Goal: Information Seeking & Learning: Learn about a topic

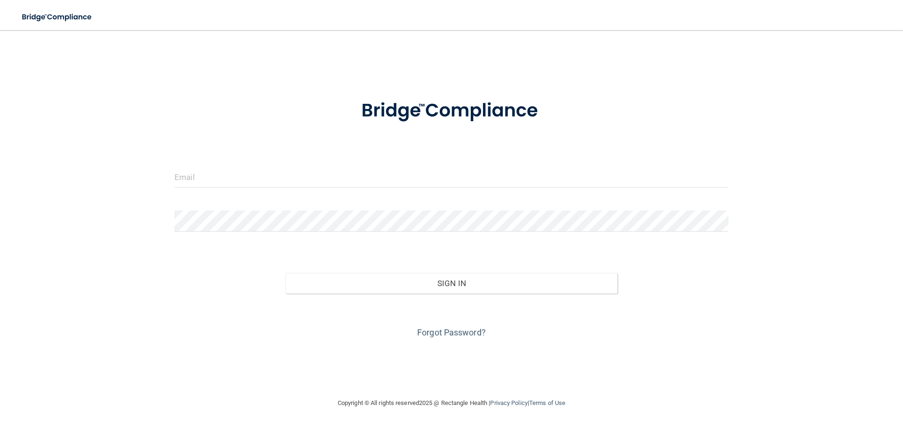
click at [215, 163] on form "Invalid email/password. You don't have permission to access that page. Sign In …" at bounding box center [451, 214] width 554 height 254
click at [208, 170] on input "email" at bounding box center [451, 176] width 554 height 21
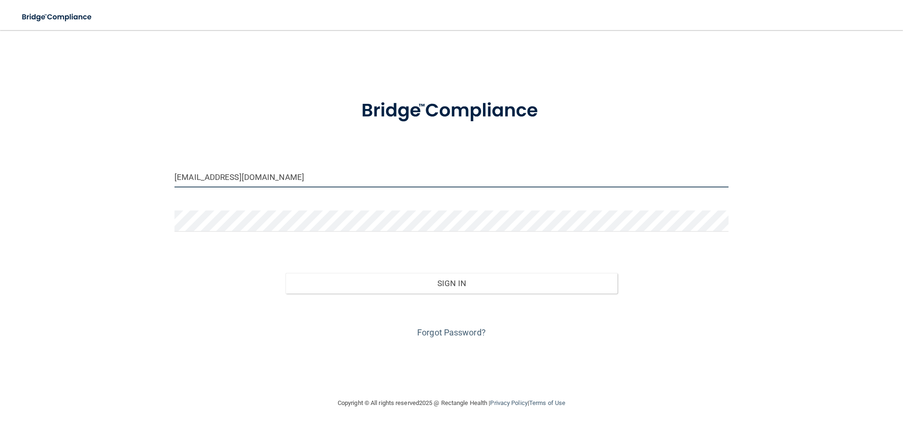
type input "[EMAIL_ADDRESS][DOMAIN_NAME]"
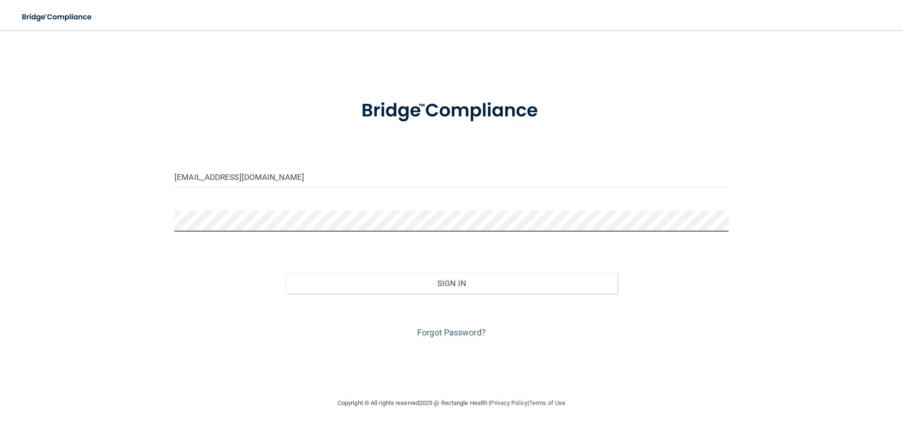
click at [285, 273] on button "Sign In" at bounding box center [451, 283] width 333 height 21
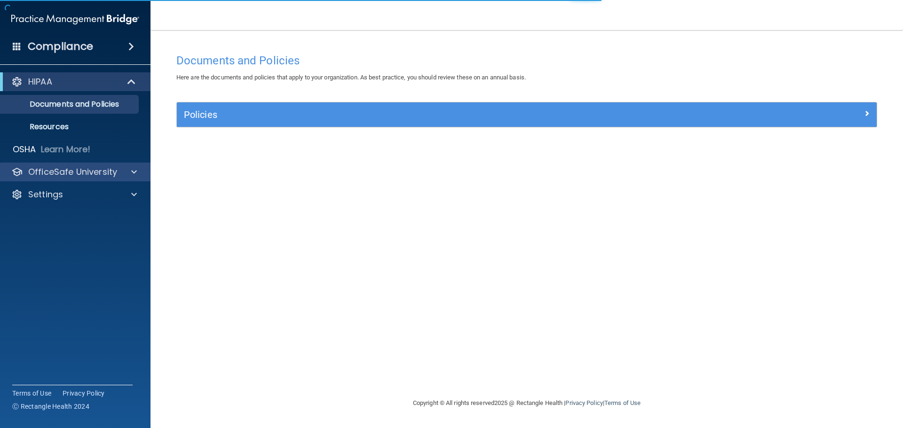
click at [131, 176] on div "OfficeSafe University" at bounding box center [75, 172] width 151 height 19
click at [117, 171] on div "OfficeSafe University" at bounding box center [62, 171] width 117 height 11
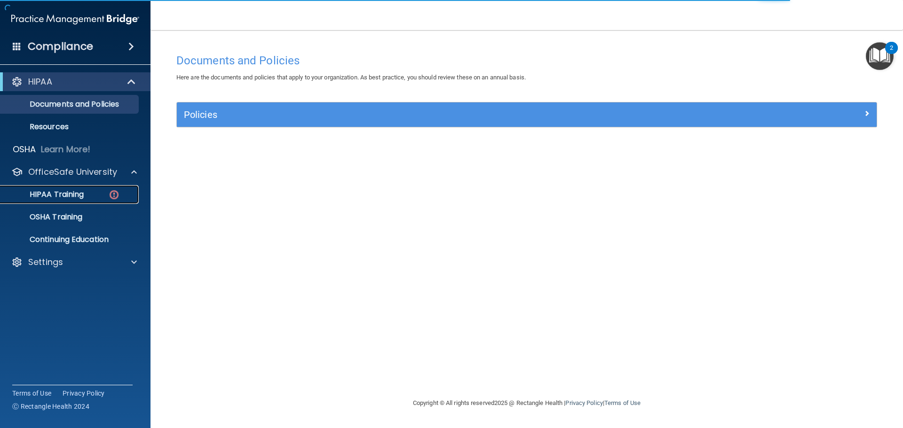
click at [62, 199] on p "HIPAA Training" at bounding box center [45, 194] width 78 height 9
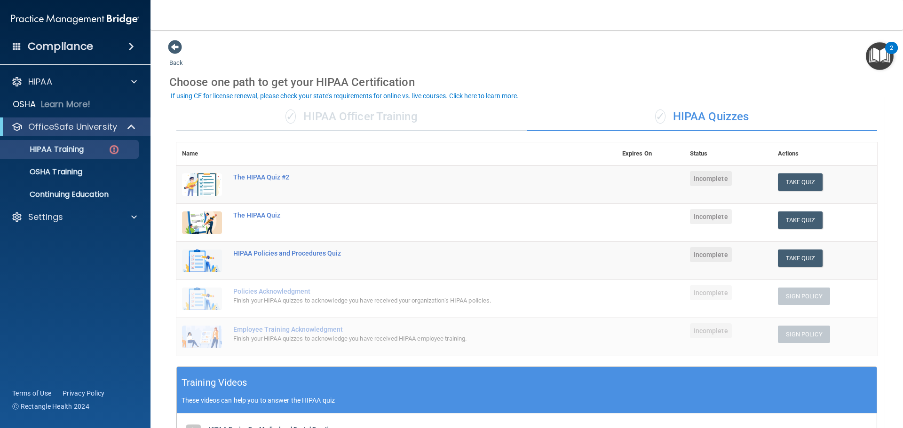
click at [743, 55] on div "Back Choose one path to get your HIPAA Certification ✓ HIPAA Officer Training ✓…" at bounding box center [526, 331] width 715 height 582
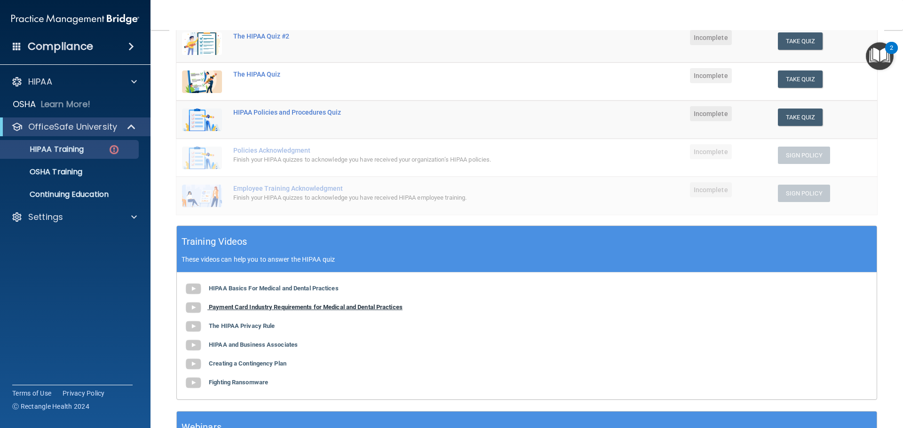
scroll to position [230, 0]
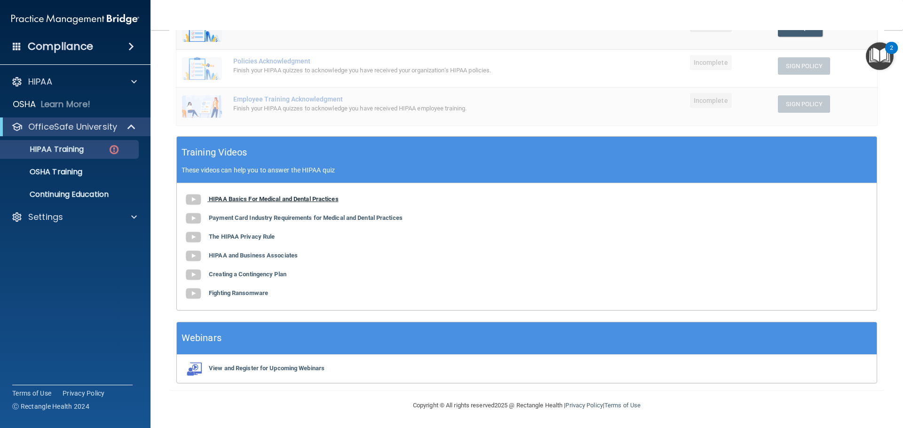
click at [190, 201] on img at bounding box center [193, 199] width 19 height 19
drag, startPoint x: 235, startPoint y: 216, endPoint x: 162, endPoint y: 225, distance: 73.4
click at [159, 225] on main "Back Choose one path to get your HIPAA Certification ✓ HIPAA Officer Training ✓…" at bounding box center [527, 229] width 753 height 398
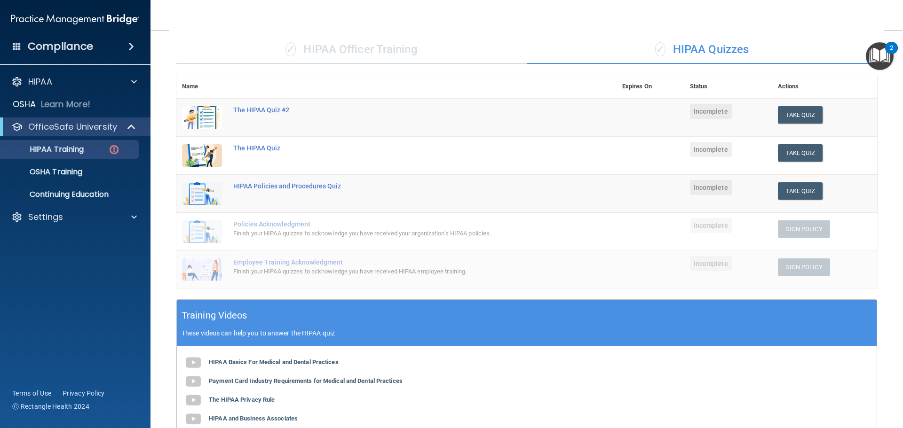
scroll to position [0, 0]
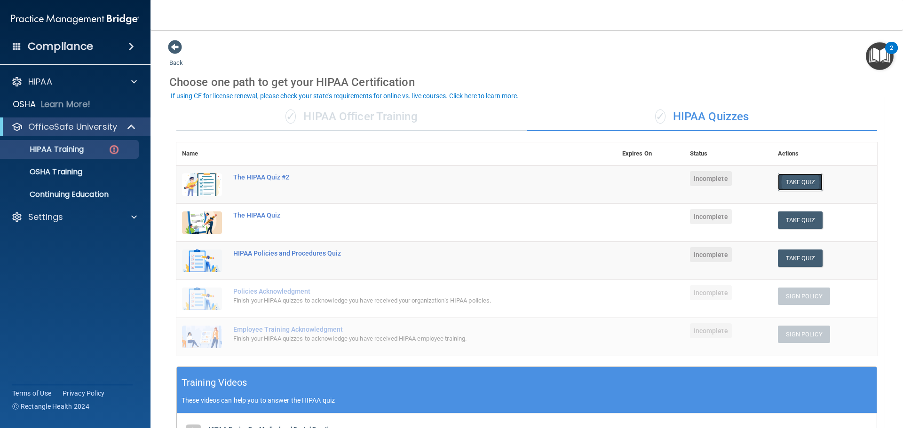
drag, startPoint x: 787, startPoint y: 183, endPoint x: 781, endPoint y: 187, distance: 7.2
click at [783, 185] on button "Take Quiz" at bounding box center [800, 182] width 45 height 17
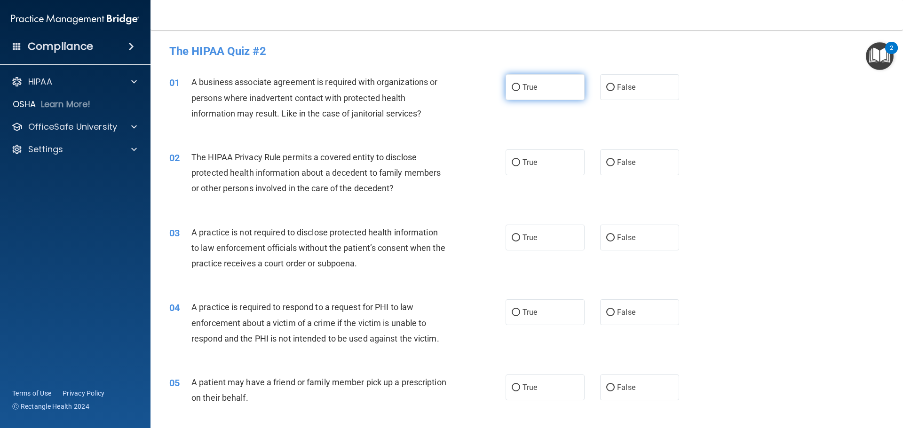
click at [511, 82] on label "True" at bounding box center [545, 87] width 79 height 26
click at [512, 84] on input "True" at bounding box center [516, 87] width 8 height 7
radio input "true"
click at [617, 162] on span "False" at bounding box center [626, 162] width 18 height 9
click at [614, 162] on input "False" at bounding box center [610, 162] width 8 height 7
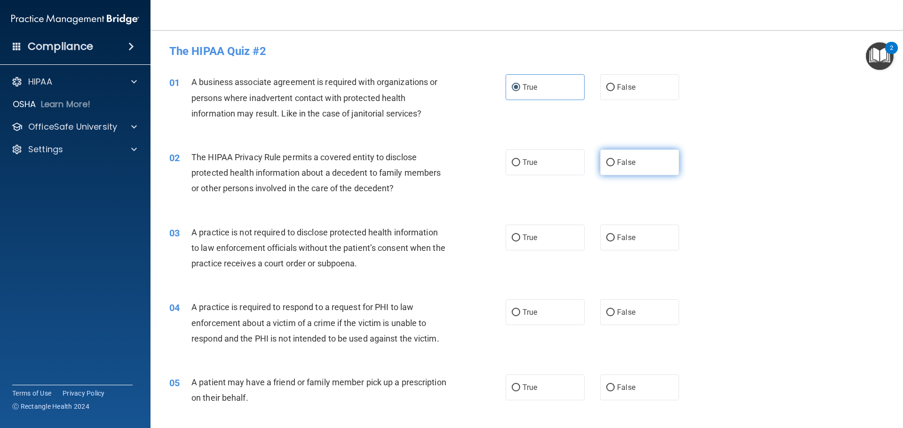
radio input "true"
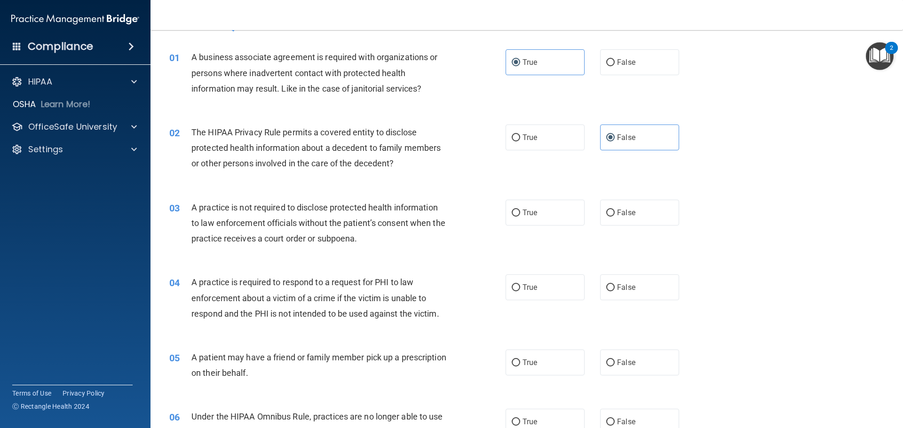
scroll to position [47, 0]
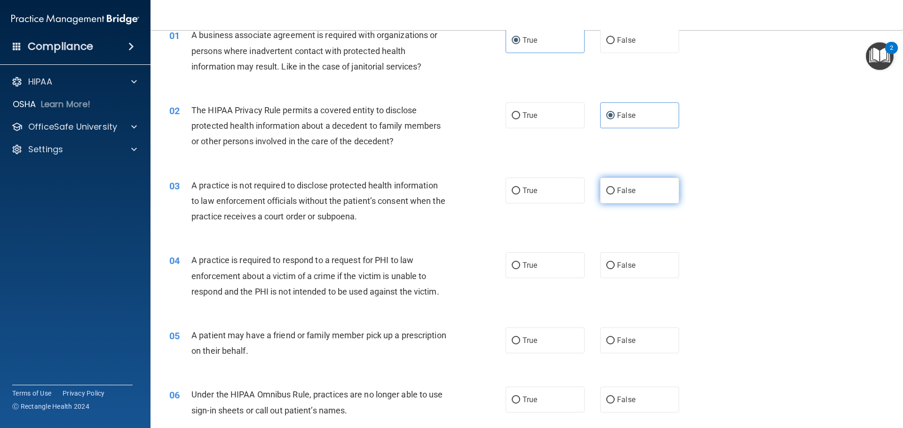
click at [635, 195] on label "False" at bounding box center [639, 191] width 79 height 26
click at [615, 195] on input "False" at bounding box center [610, 191] width 8 height 7
radio input "true"
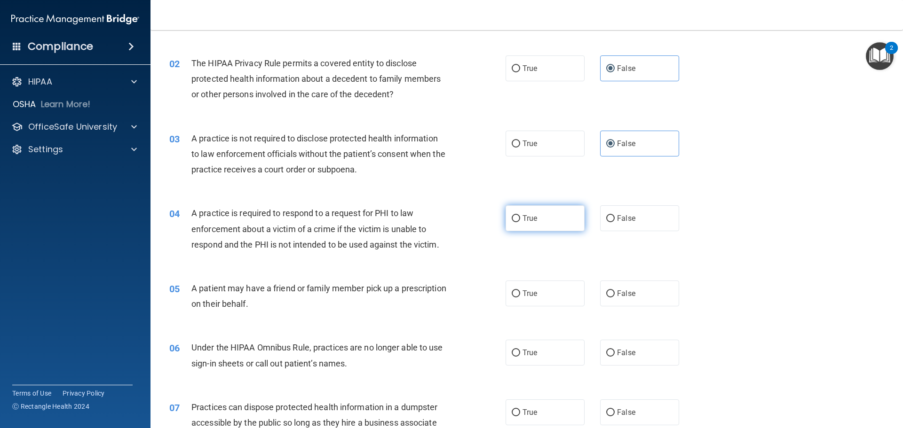
click at [518, 219] on label "True" at bounding box center [545, 219] width 79 height 26
click at [518, 219] on input "True" at bounding box center [516, 218] width 8 height 7
radio input "true"
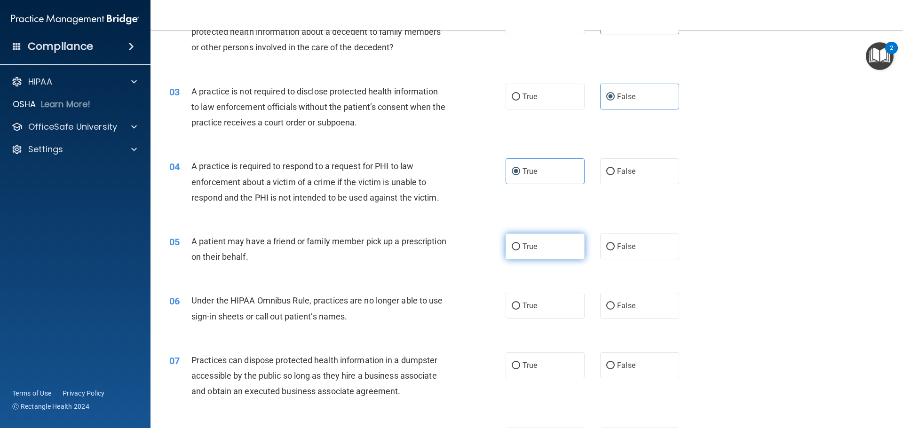
click at [533, 247] on span "True" at bounding box center [530, 246] width 15 height 9
click at [520, 247] on input "True" at bounding box center [516, 247] width 8 height 7
radio input "true"
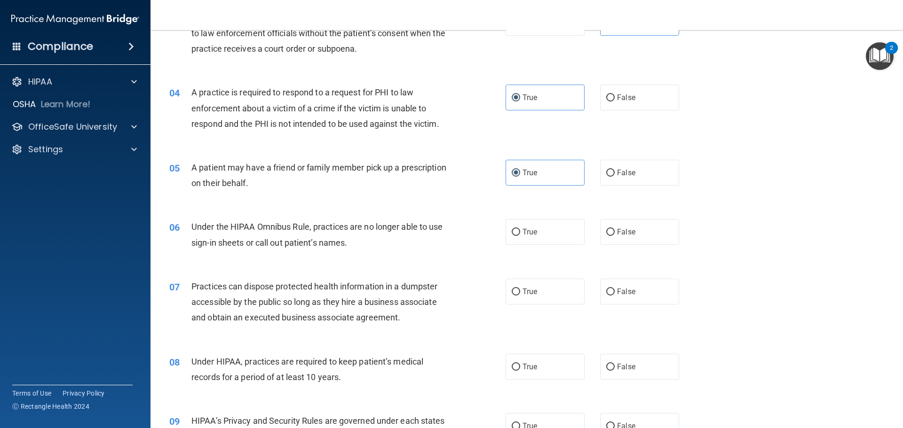
scroll to position [235, 0]
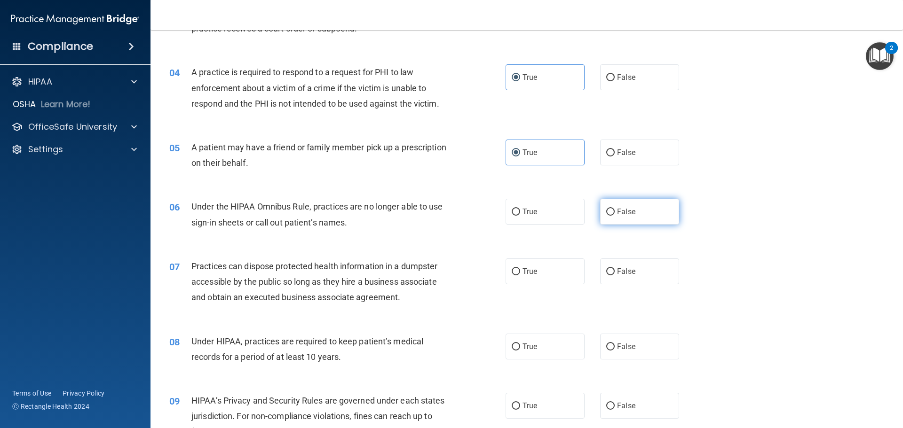
click at [628, 222] on label "False" at bounding box center [639, 212] width 79 height 26
click at [615, 216] on input "False" at bounding box center [610, 212] width 8 height 7
radio input "true"
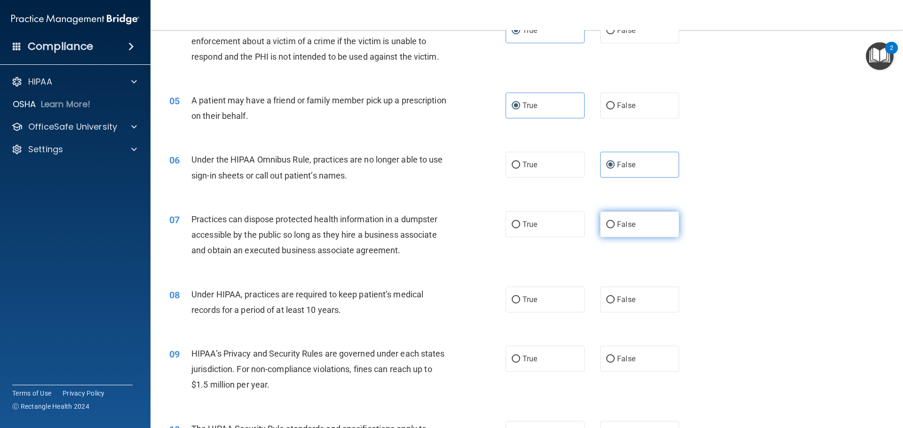
click at [635, 234] on label "False" at bounding box center [639, 225] width 79 height 26
click at [615, 229] on input "False" at bounding box center [610, 225] width 8 height 7
radio input "true"
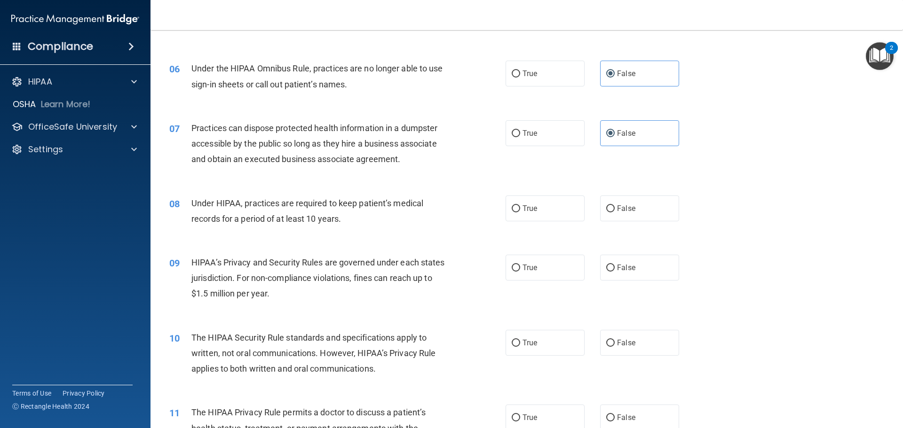
scroll to position [376, 0]
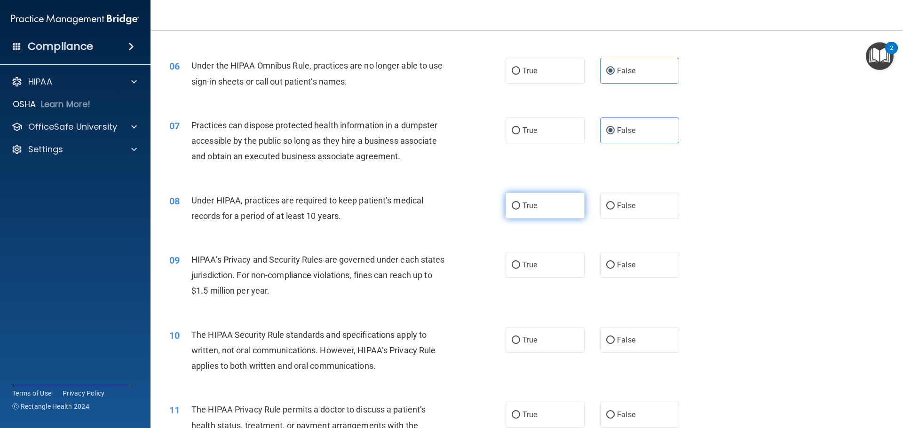
click at [534, 200] on label "True" at bounding box center [545, 206] width 79 height 26
click at [520, 203] on input "True" at bounding box center [516, 206] width 8 height 7
radio input "true"
click at [628, 211] on label "False" at bounding box center [639, 206] width 79 height 26
click at [615, 210] on input "False" at bounding box center [610, 206] width 8 height 7
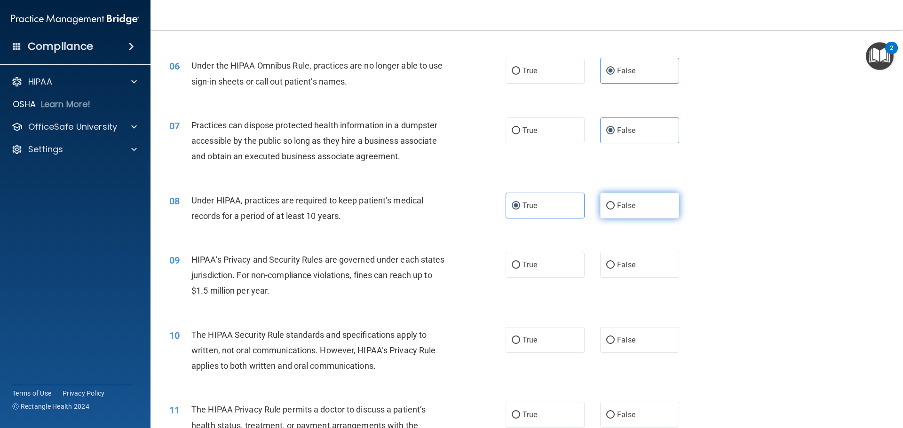
radio input "true"
radio input "false"
click at [551, 261] on label "True" at bounding box center [545, 265] width 79 height 26
click at [520, 262] on input "True" at bounding box center [516, 265] width 8 height 7
radio input "true"
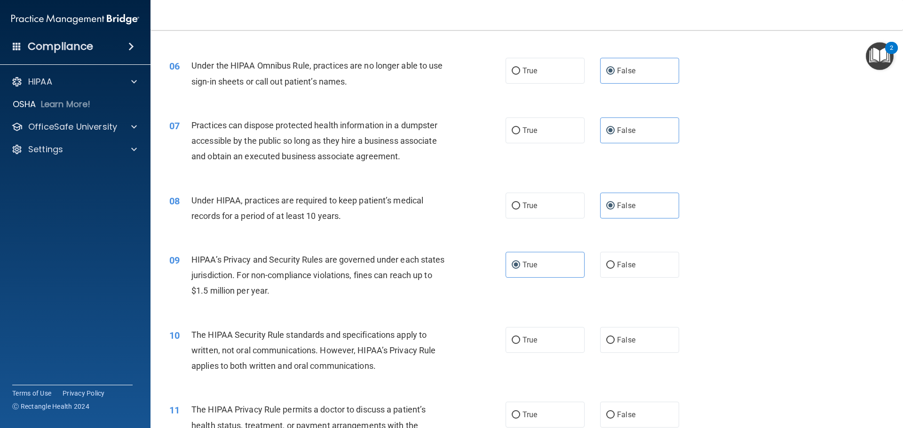
scroll to position [470, 0]
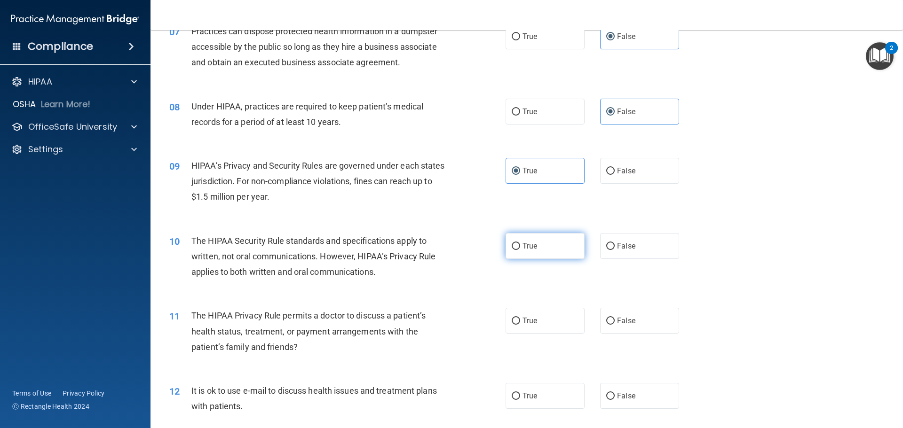
click at [522, 255] on label "True" at bounding box center [545, 246] width 79 height 26
click at [520, 250] on input "True" at bounding box center [516, 246] width 8 height 7
radio input "true"
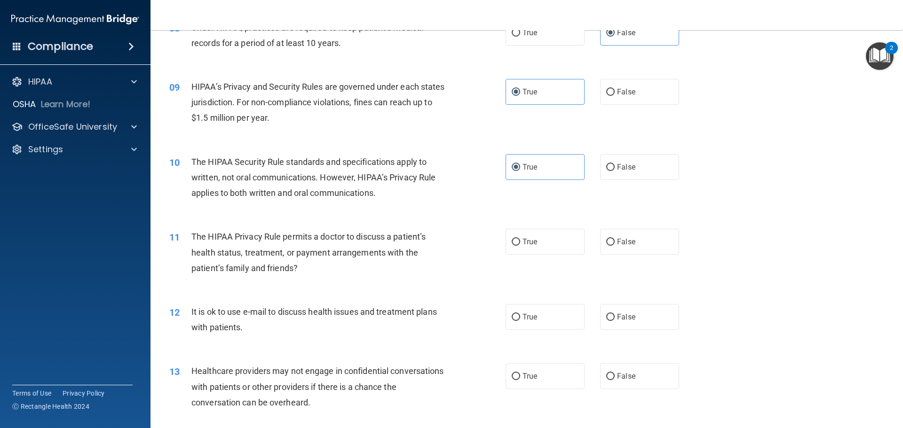
scroll to position [564, 0]
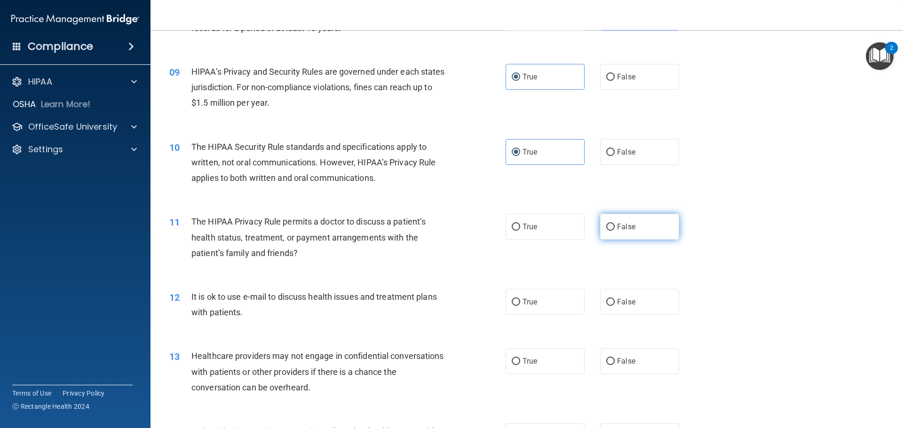
click at [642, 224] on label "False" at bounding box center [639, 227] width 79 height 26
click at [615, 224] on input "False" at bounding box center [610, 227] width 8 height 7
radio input "true"
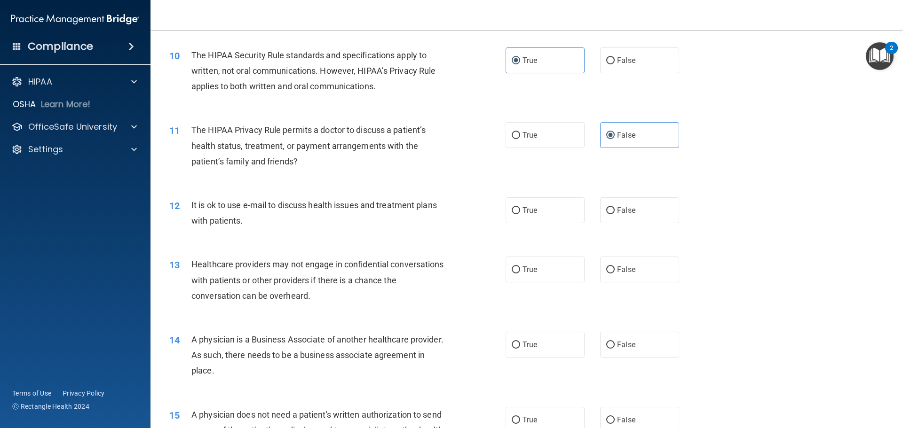
scroll to position [658, 0]
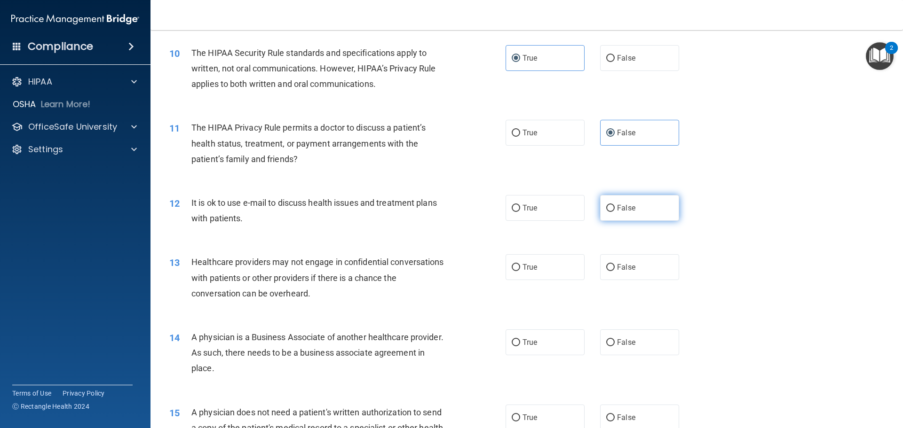
click at [623, 208] on span "False" at bounding box center [626, 208] width 18 height 9
click at [615, 208] on input "False" at bounding box center [610, 208] width 8 height 7
radio input "true"
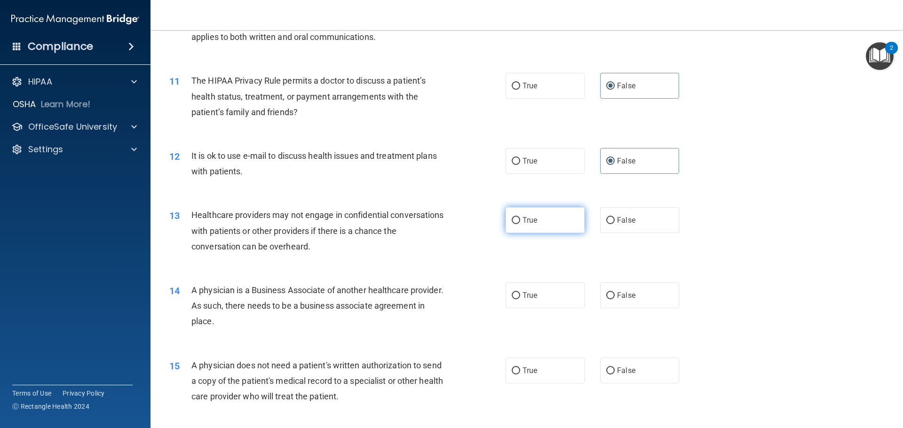
click at [538, 222] on label "True" at bounding box center [545, 220] width 79 height 26
click at [520, 222] on input "True" at bounding box center [516, 220] width 8 height 7
radio input "true"
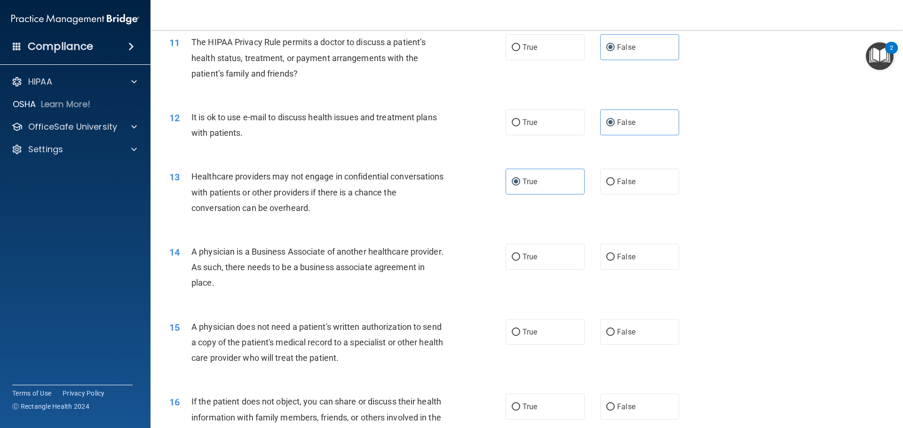
scroll to position [800, 0]
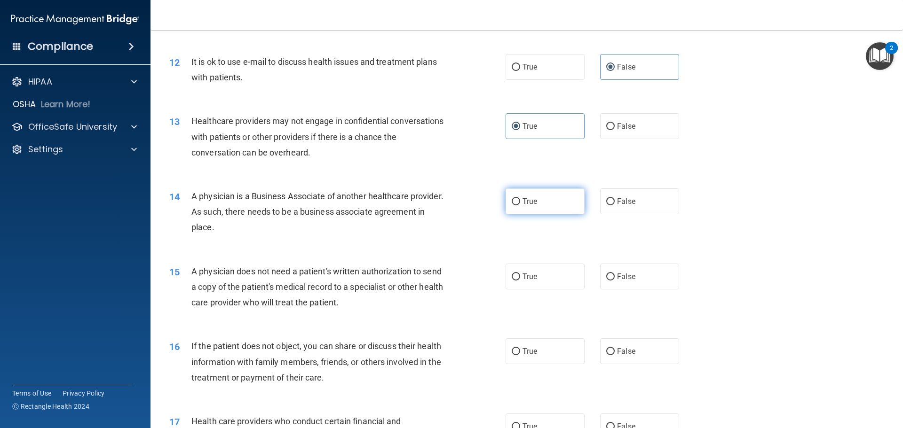
click at [532, 211] on label "True" at bounding box center [545, 202] width 79 height 26
click at [520, 206] on input "True" at bounding box center [516, 201] width 8 height 7
radio input "true"
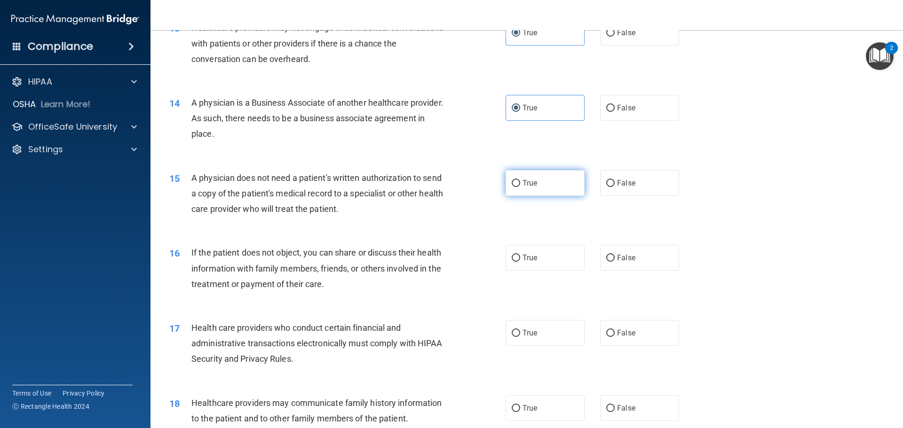
scroll to position [894, 0]
click at [532, 190] on label "True" at bounding box center [545, 183] width 79 height 26
click at [520, 187] on input "True" at bounding box center [516, 183] width 8 height 7
radio input "true"
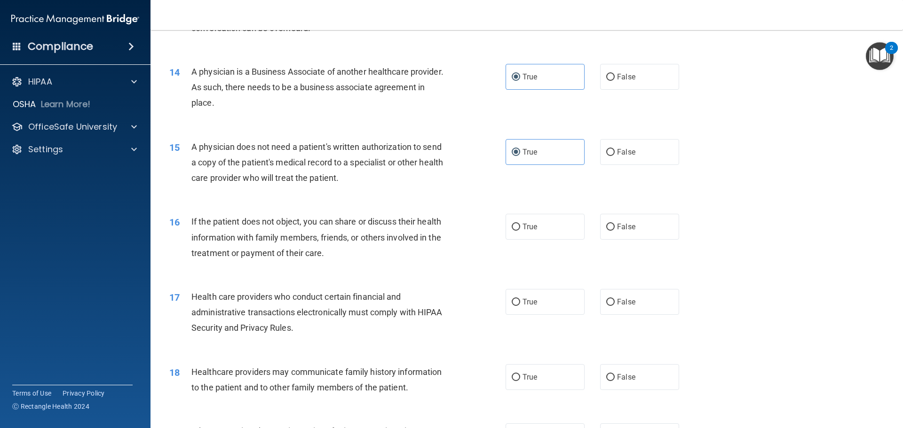
scroll to position [941, 0]
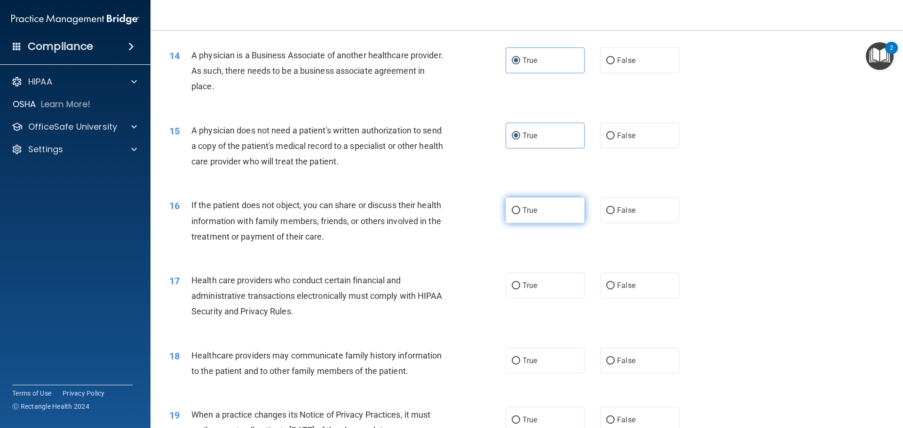
click at [525, 205] on label "True" at bounding box center [545, 211] width 79 height 26
click at [520, 207] on input "True" at bounding box center [516, 210] width 8 height 7
radio input "true"
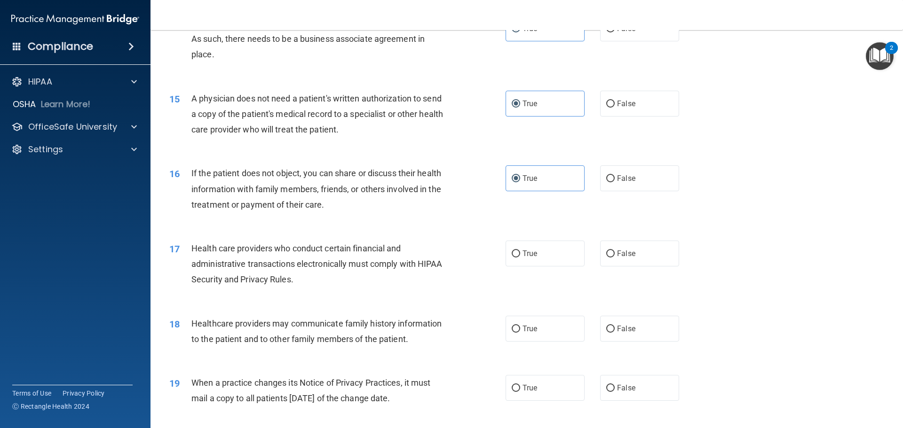
scroll to position [1035, 0]
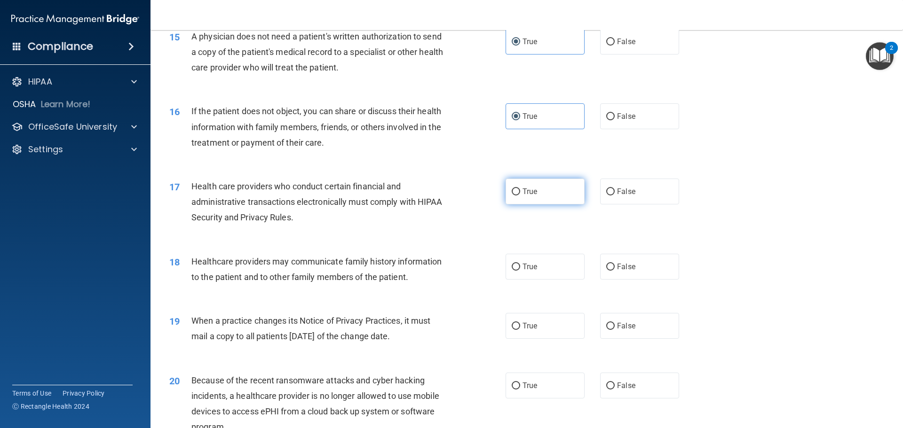
click at [523, 194] on span "True" at bounding box center [530, 191] width 15 height 9
click at [520, 194] on input "True" at bounding box center [516, 192] width 8 height 7
radio input "true"
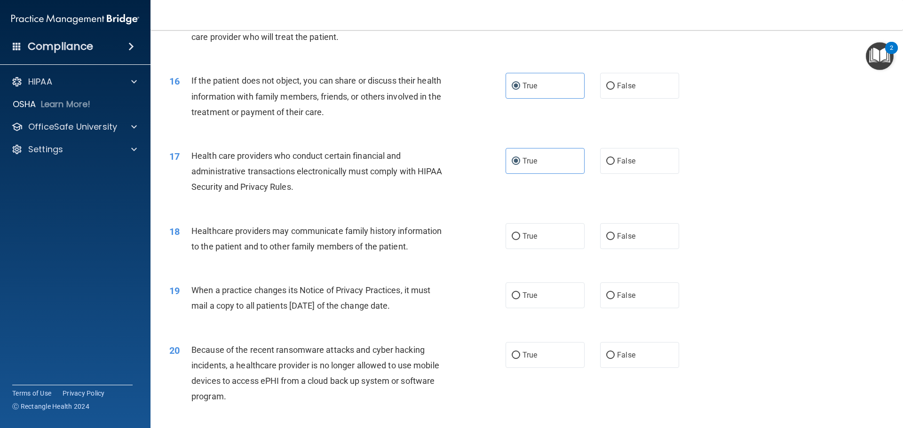
scroll to position [1082, 0]
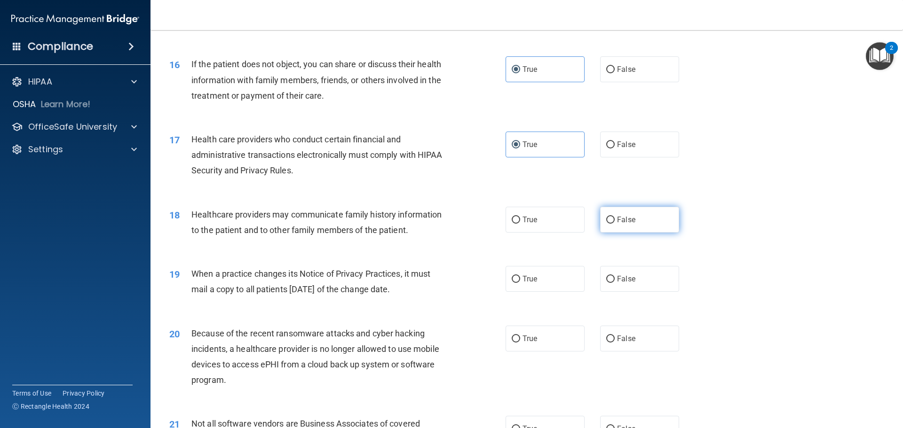
click at [617, 223] on span "False" at bounding box center [626, 219] width 18 height 9
click at [615, 223] on input "False" at bounding box center [610, 220] width 8 height 7
radio input "true"
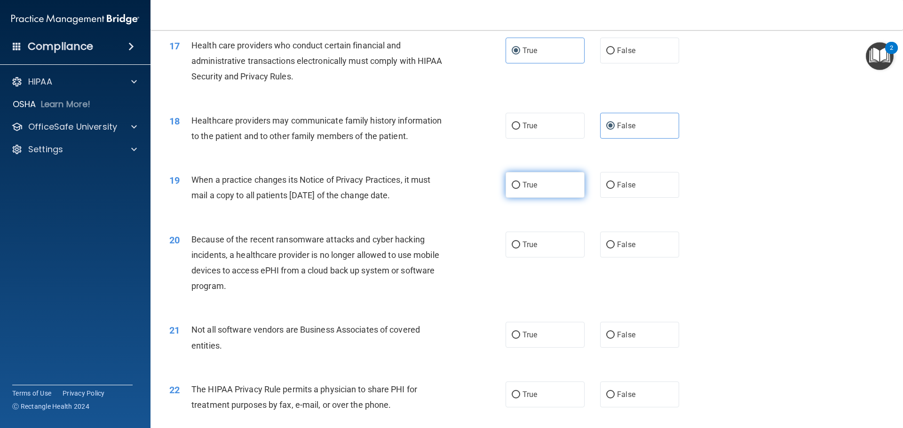
click at [523, 187] on span "True" at bounding box center [530, 185] width 15 height 9
click at [519, 187] on input "True" at bounding box center [516, 185] width 8 height 7
radio input "true"
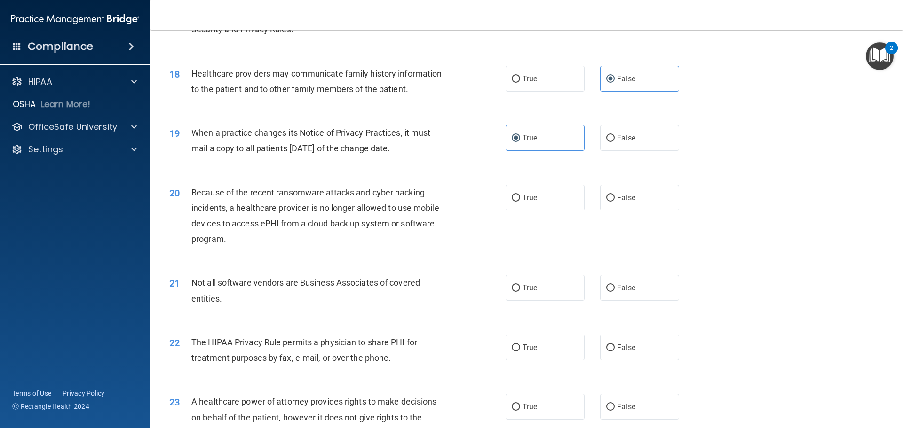
scroll to position [1270, 0]
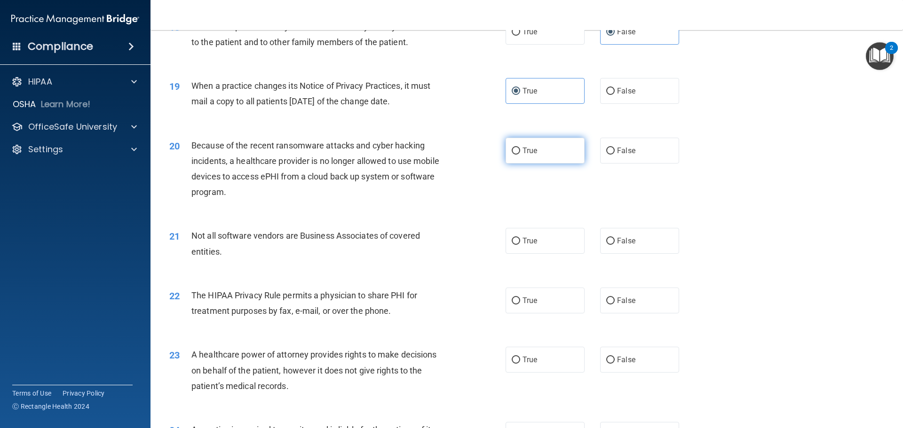
click at [542, 150] on label "True" at bounding box center [545, 151] width 79 height 26
click at [520, 150] on input "True" at bounding box center [516, 151] width 8 height 7
radio input "true"
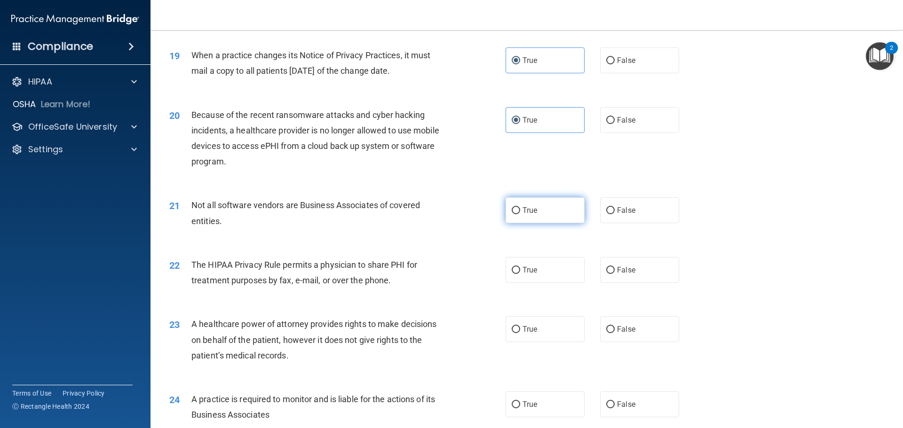
scroll to position [1317, 0]
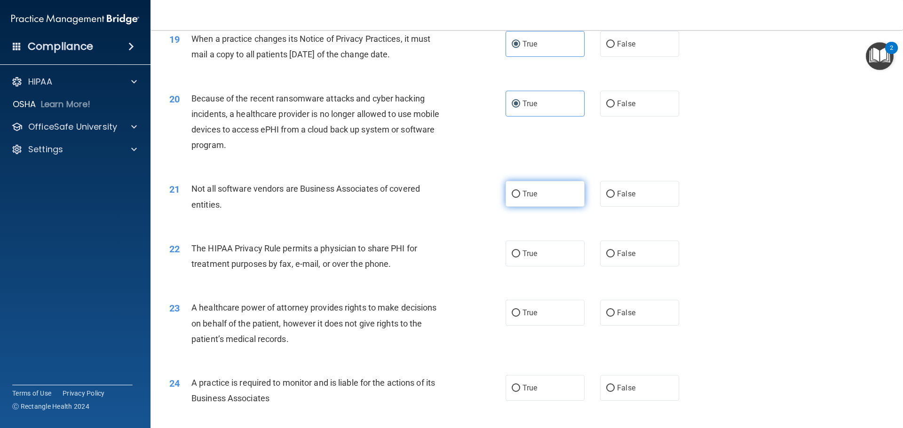
click at [520, 199] on label "True" at bounding box center [545, 194] width 79 height 26
click at [520, 198] on input "True" at bounding box center [516, 194] width 8 height 7
radio input "true"
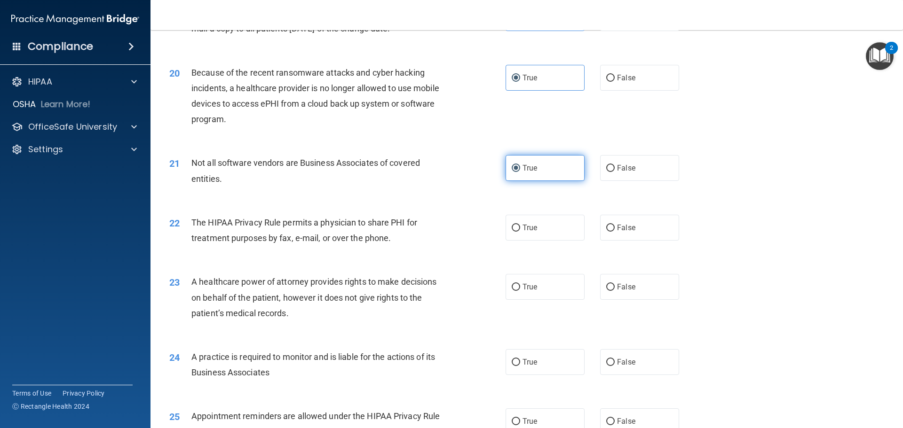
scroll to position [1364, 0]
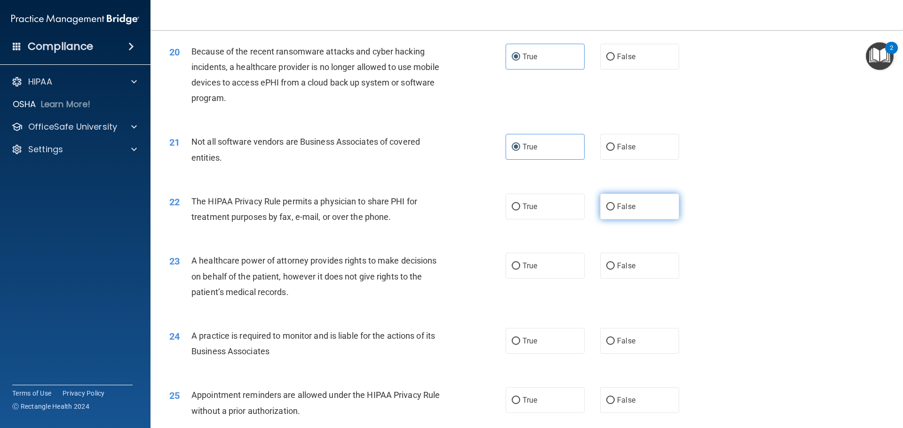
click at [606, 204] on input "False" at bounding box center [610, 207] width 8 height 7
radio input "true"
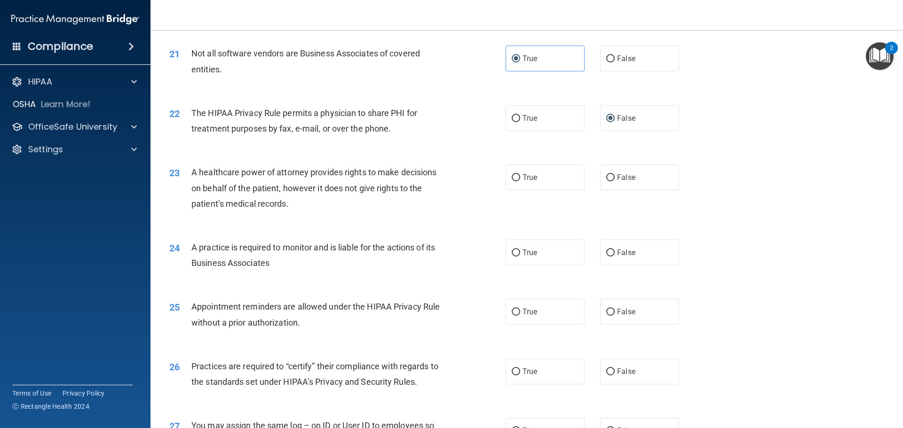
scroll to position [1458, 0]
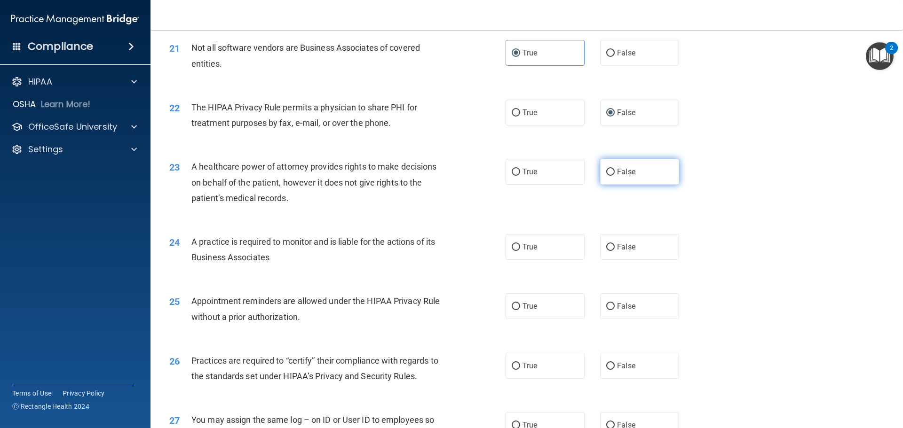
click at [606, 171] on input "False" at bounding box center [610, 172] width 8 height 7
radio input "true"
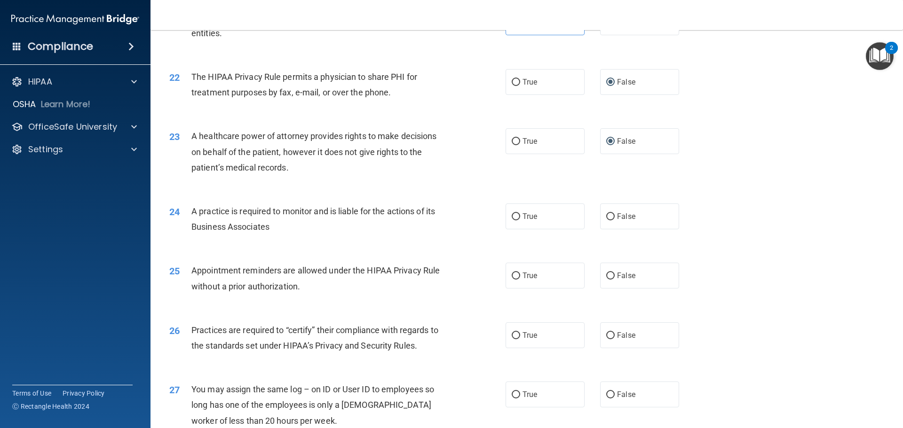
scroll to position [1505, 0]
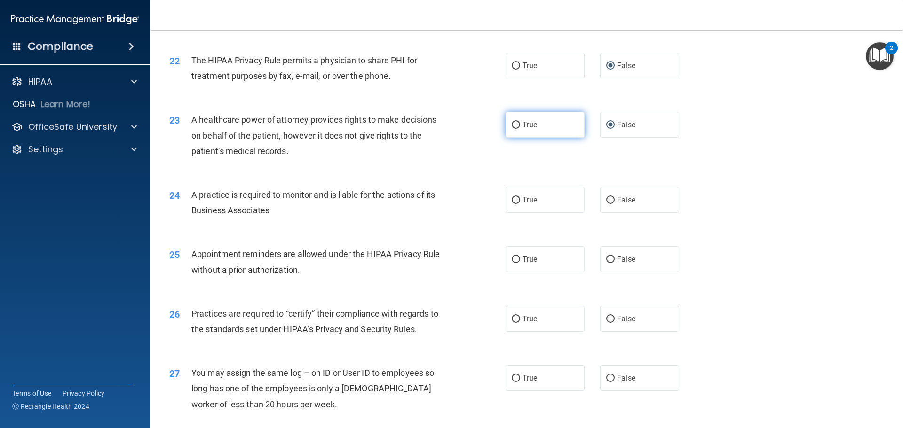
click at [550, 129] on label "True" at bounding box center [545, 125] width 79 height 26
click at [520, 129] on input "True" at bounding box center [516, 125] width 8 height 7
radio input "true"
radio input "false"
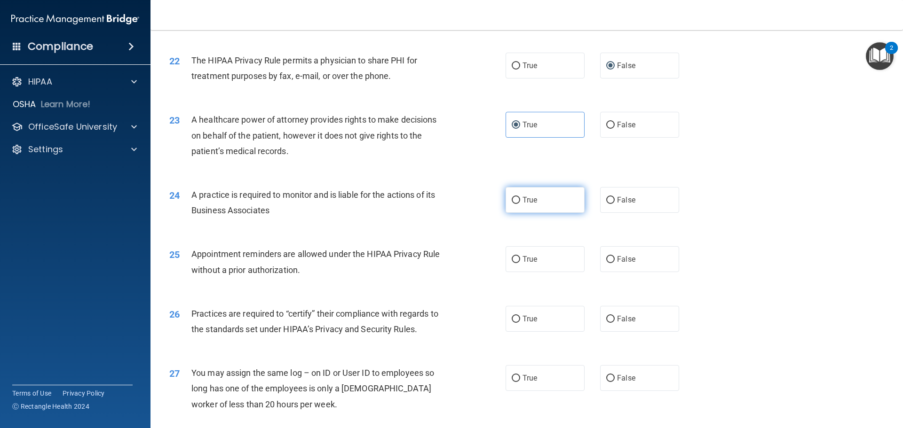
click at [527, 195] on label "True" at bounding box center [545, 200] width 79 height 26
click at [520, 197] on input "True" at bounding box center [516, 200] width 8 height 7
radio input "true"
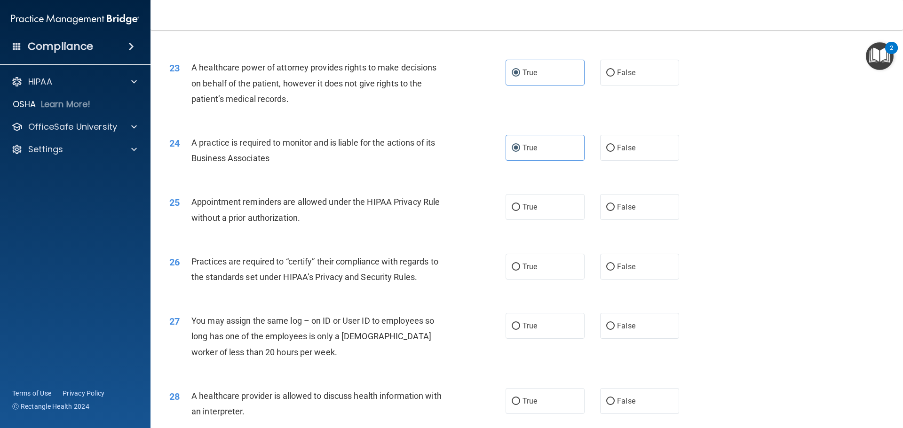
scroll to position [1599, 0]
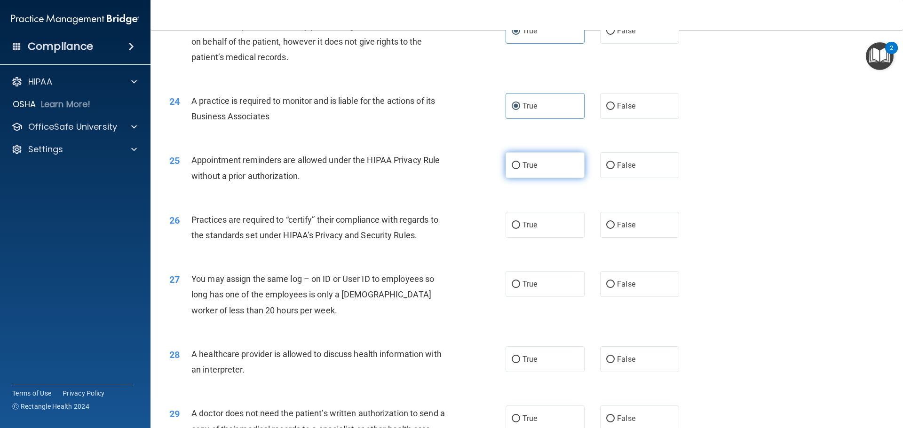
click at [515, 169] on input "True" at bounding box center [516, 165] width 8 height 7
radio input "true"
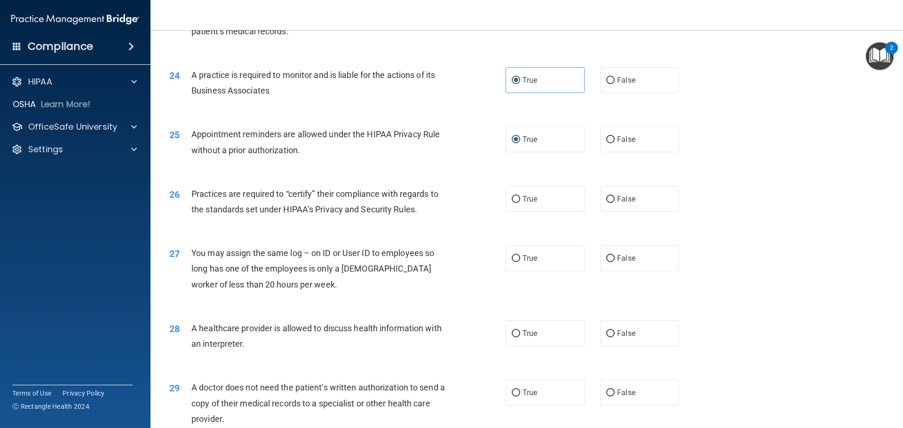
scroll to position [1646, 0]
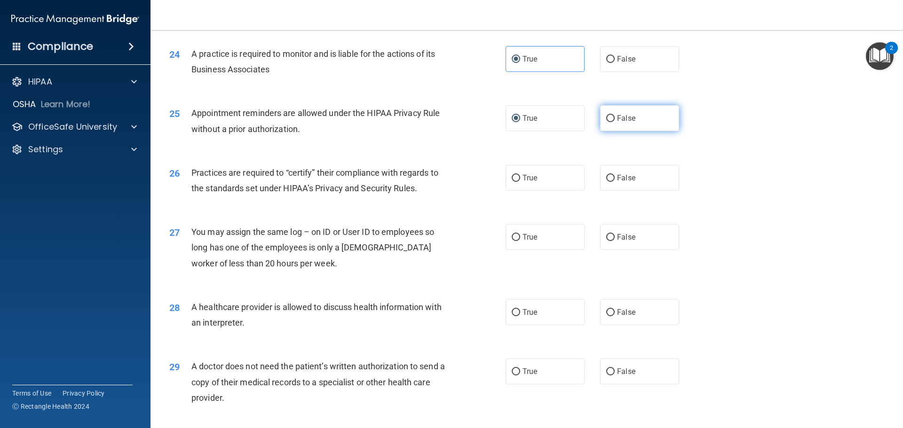
click at [634, 116] on label "False" at bounding box center [639, 118] width 79 height 26
click at [615, 116] on input "False" at bounding box center [610, 118] width 8 height 7
radio input "true"
radio input "false"
click at [546, 180] on label "True" at bounding box center [545, 178] width 79 height 26
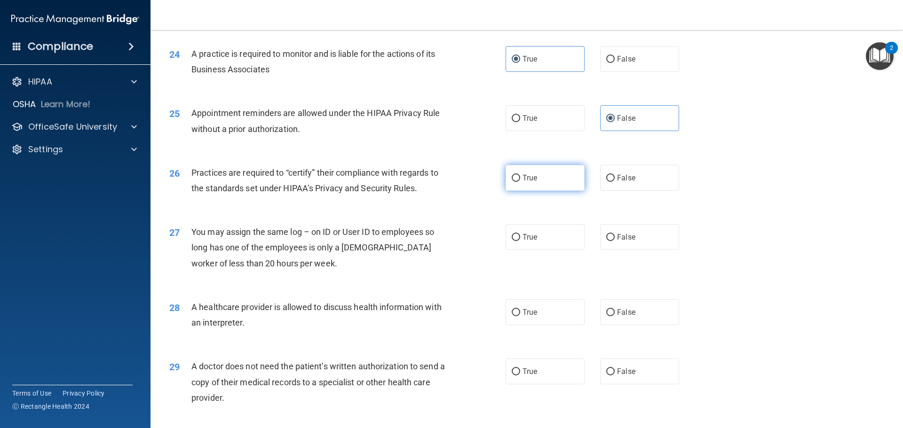
click at [520, 180] on input "True" at bounding box center [516, 178] width 8 height 7
radio input "true"
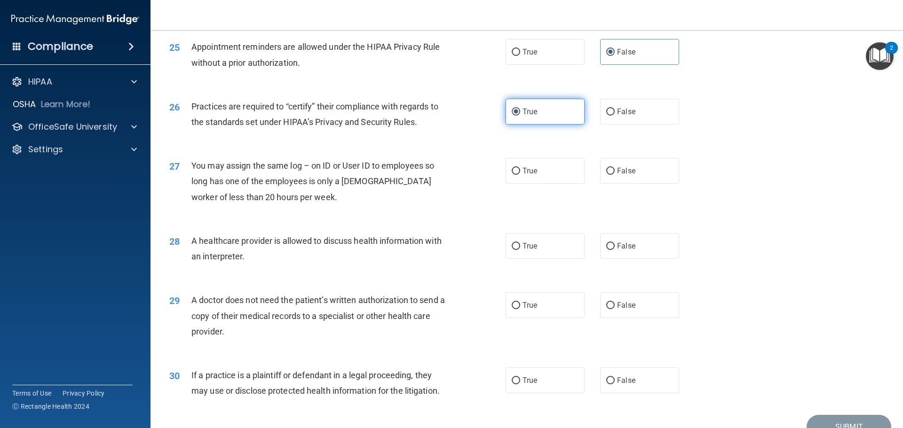
scroll to position [1740, 0]
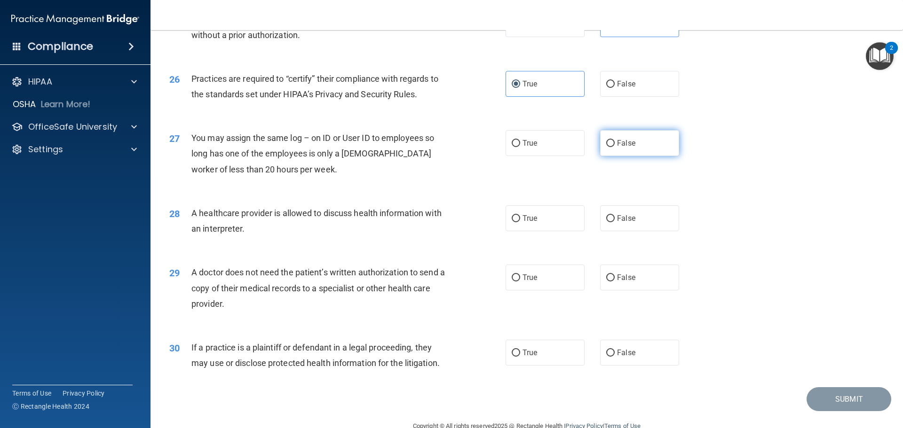
click at [626, 145] on span "False" at bounding box center [626, 143] width 18 height 9
click at [615, 145] on input "False" at bounding box center [610, 143] width 8 height 7
radio input "true"
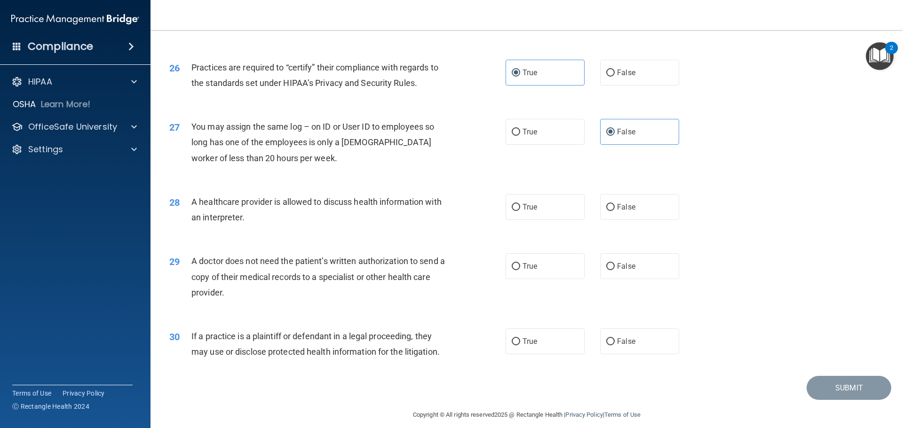
scroll to position [1761, 0]
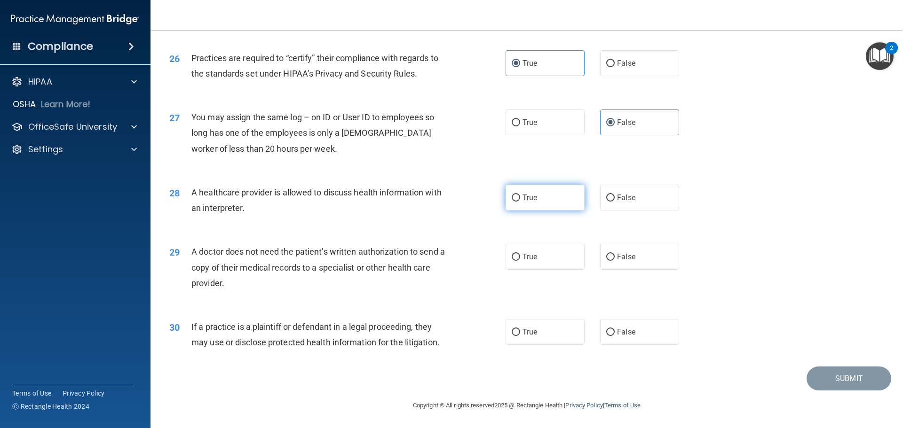
click at [543, 204] on label "True" at bounding box center [545, 198] width 79 height 26
click at [520, 202] on input "True" at bounding box center [516, 198] width 8 height 7
radio input "true"
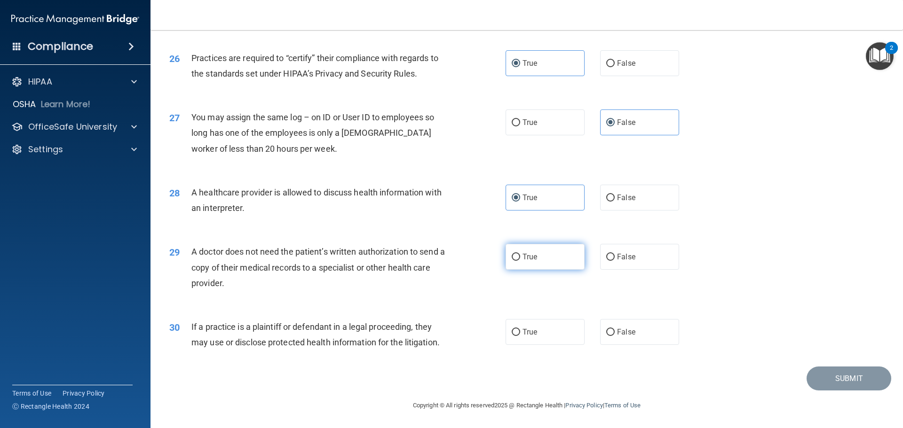
click at [568, 268] on label "True" at bounding box center [545, 257] width 79 height 26
click at [520, 261] on input "True" at bounding box center [516, 257] width 8 height 7
radio input "true"
click at [547, 325] on label "True" at bounding box center [545, 332] width 79 height 26
click at [520, 329] on input "True" at bounding box center [516, 332] width 8 height 7
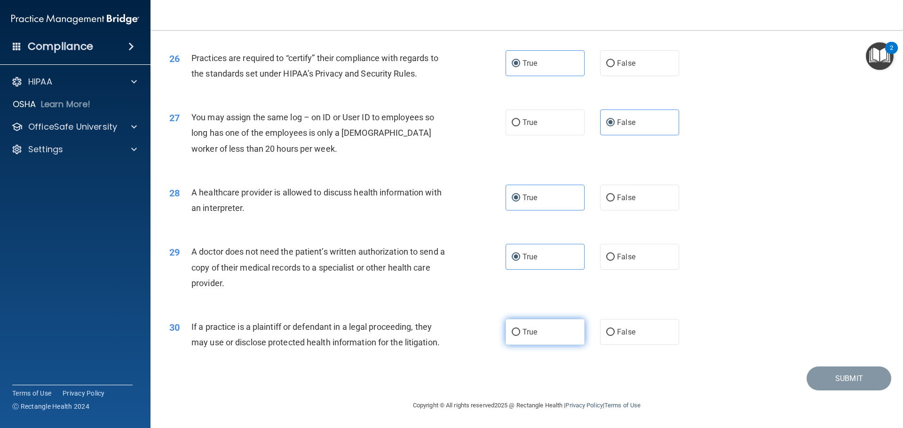
radio input "true"
click at [843, 370] on button "Submit" at bounding box center [849, 379] width 85 height 24
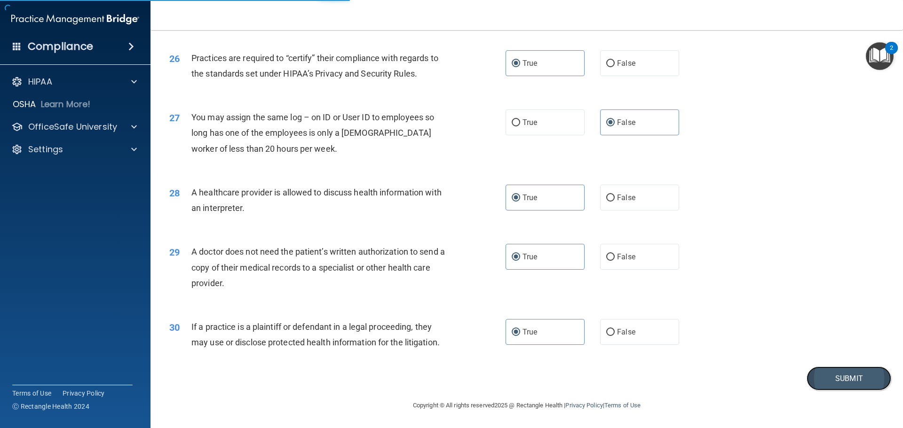
click at [831, 373] on button "Submit" at bounding box center [849, 379] width 85 height 24
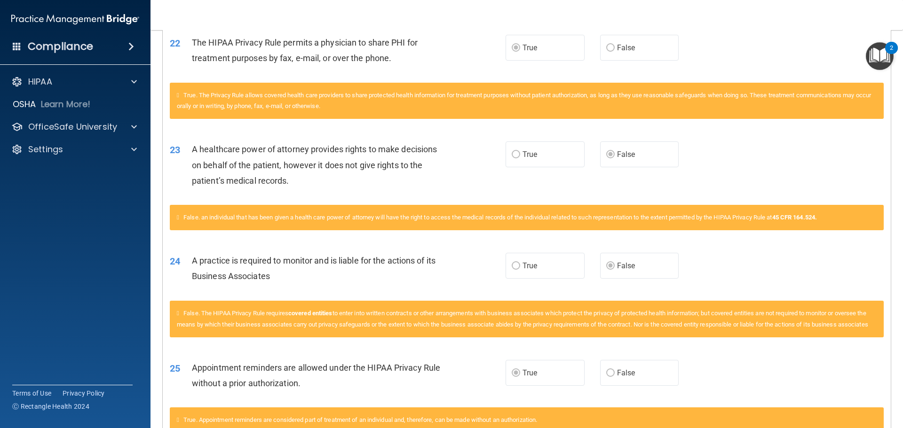
scroll to position [1364, 0]
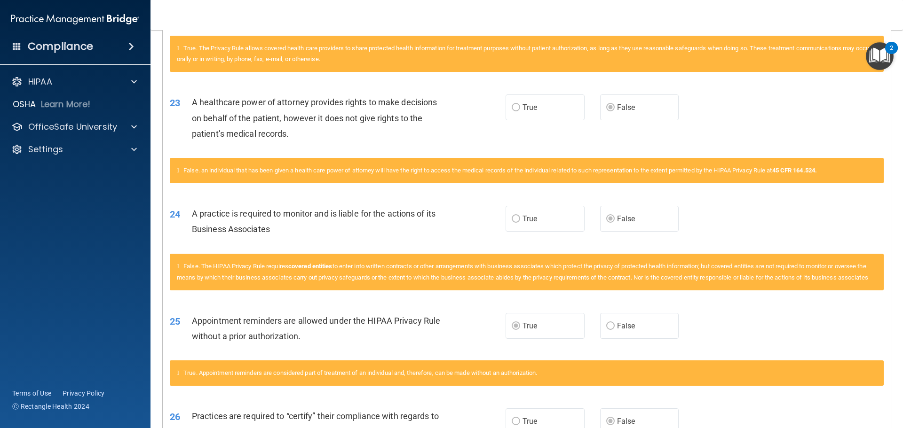
click at [623, 386] on div "True. Appointment reminders are considered part of treatment of an individual a…" at bounding box center [527, 373] width 714 height 25
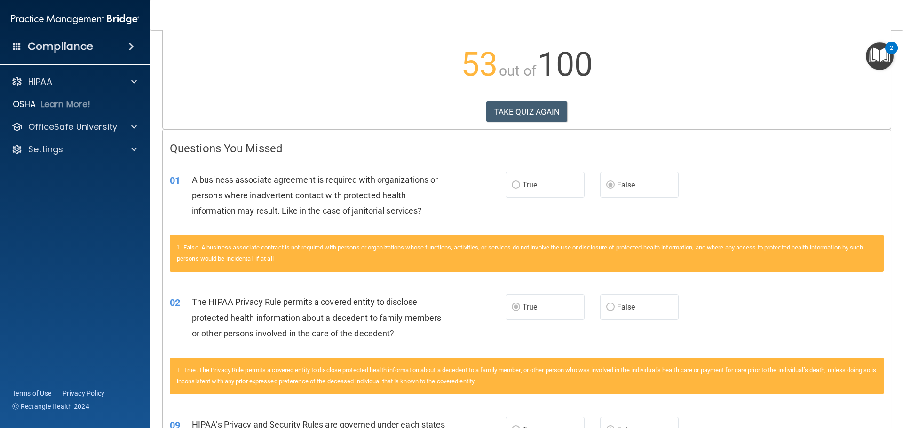
scroll to position [0, 0]
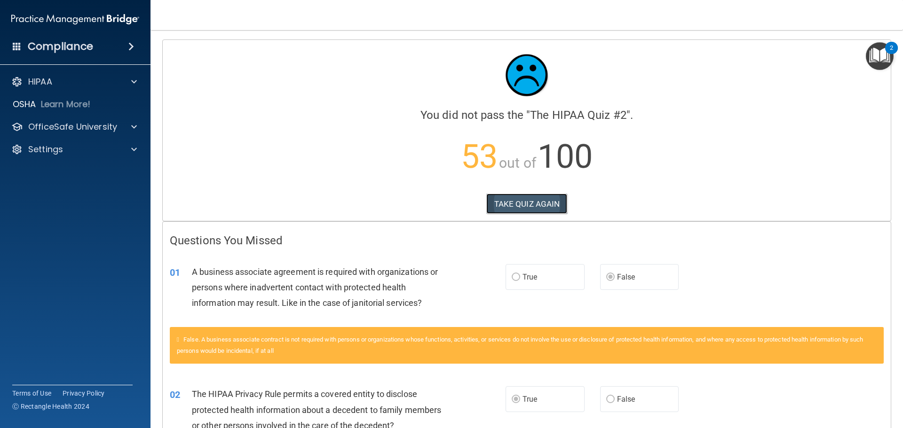
click at [539, 208] on button "TAKE QUIZ AGAIN" at bounding box center [526, 204] width 81 height 21
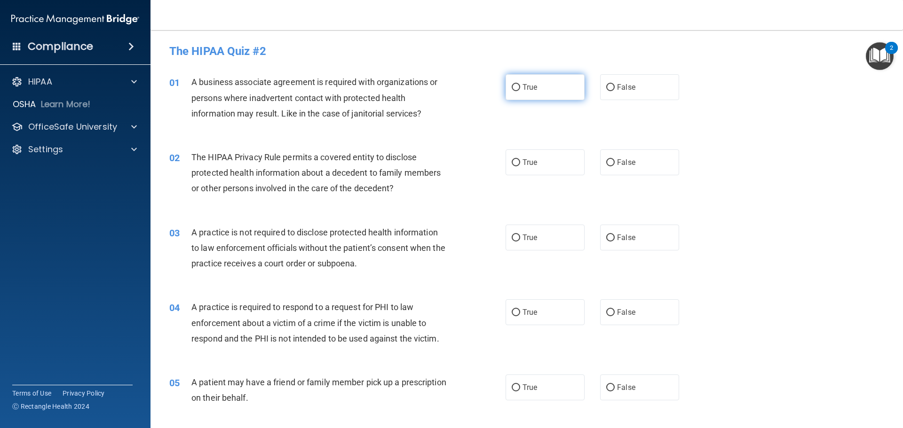
click at [518, 88] on label "True" at bounding box center [545, 87] width 79 height 26
click at [518, 88] on input "True" at bounding box center [516, 87] width 8 height 7
radio input "true"
